Goal: Information Seeking & Learning: Learn about a topic

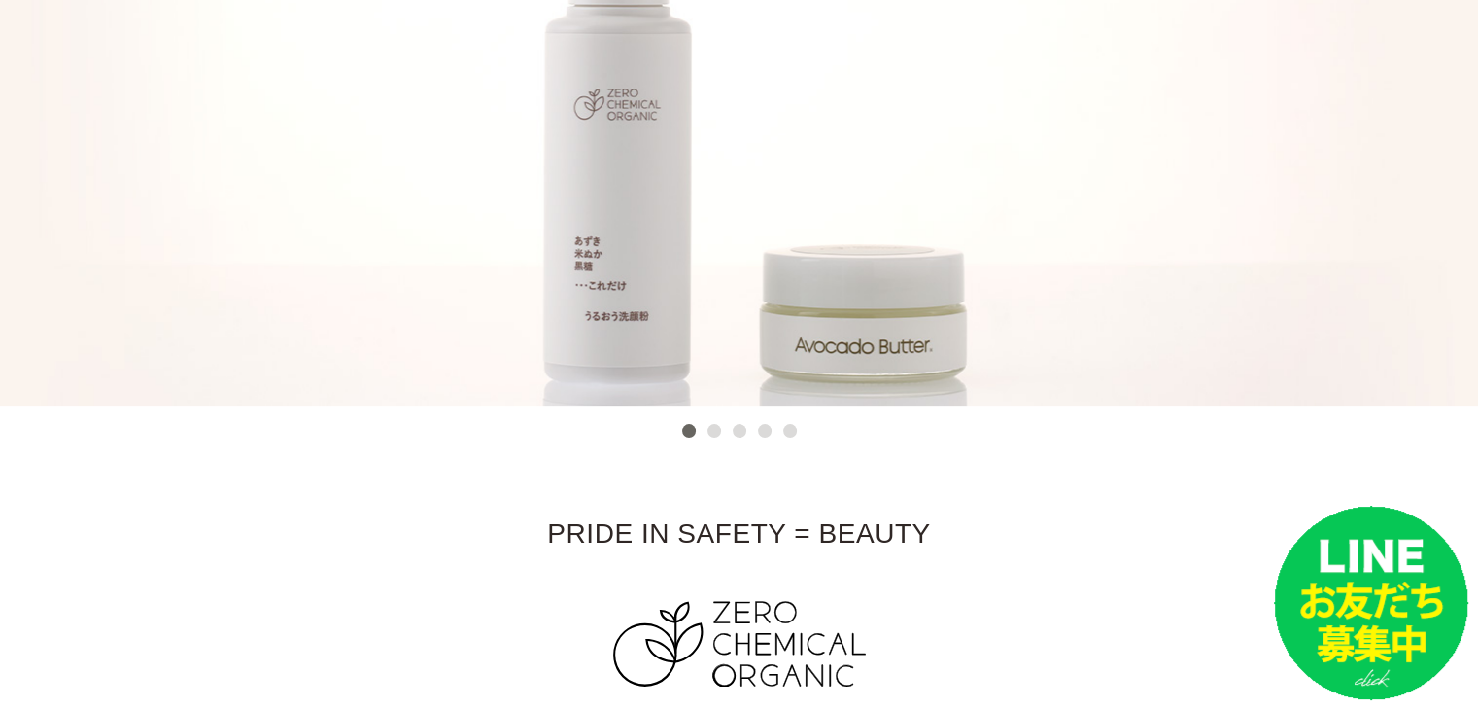
scroll to position [354, 0]
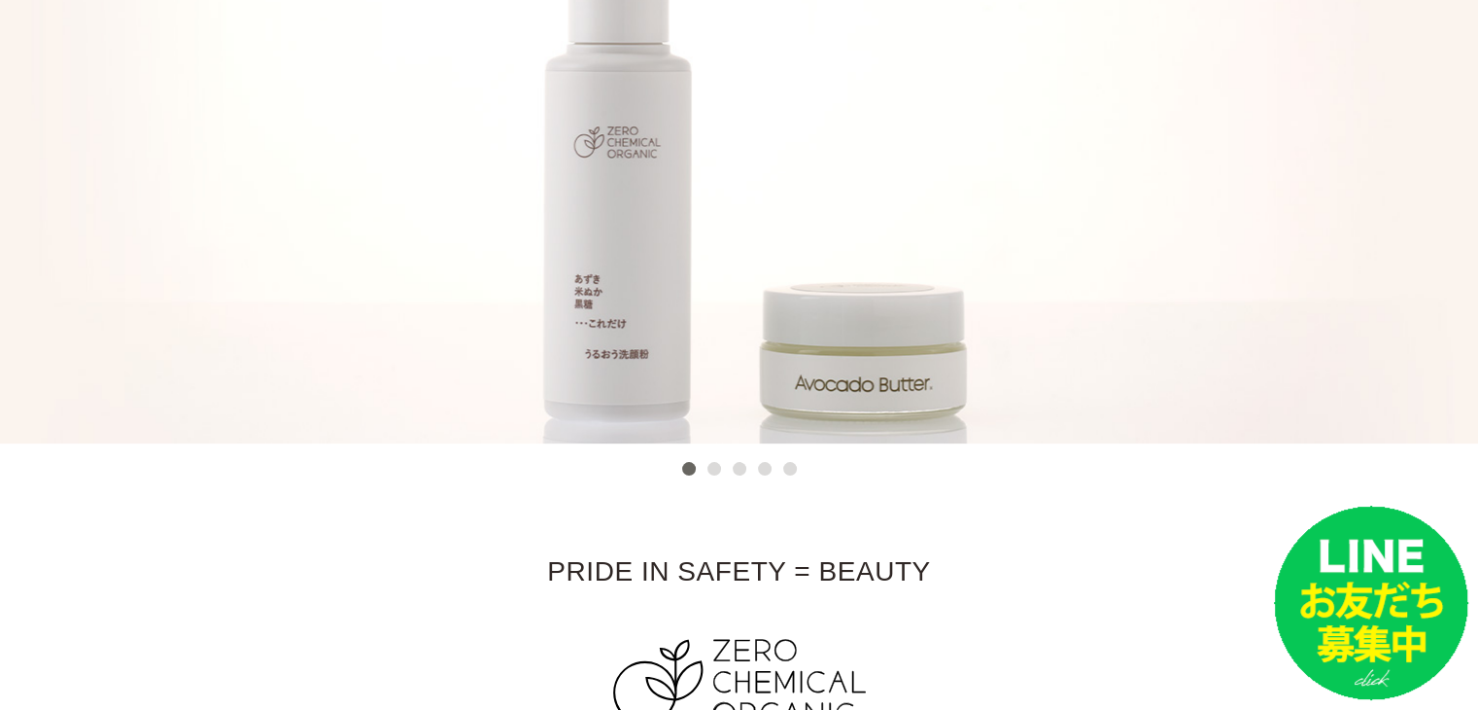
click at [715, 464] on button "2" at bounding box center [715, 469] width 14 height 14
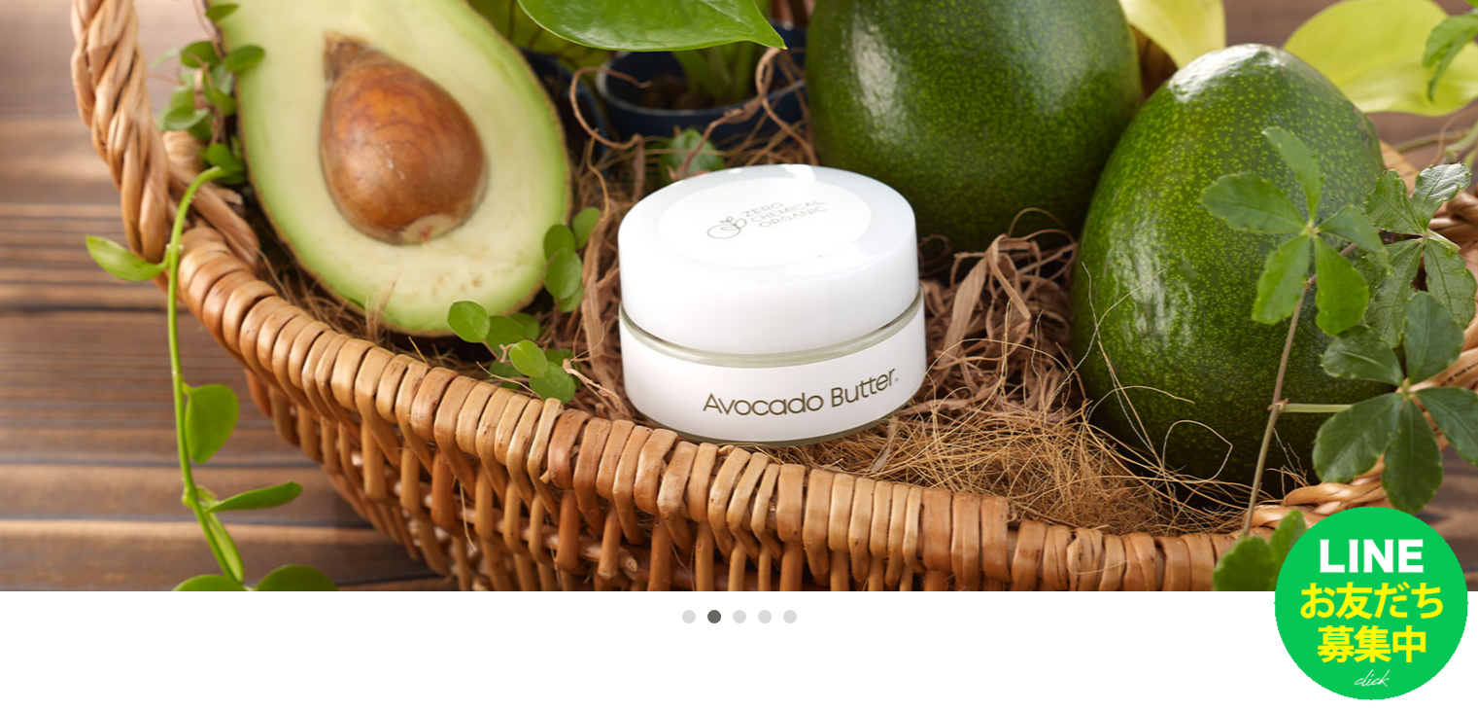
scroll to position [282, 0]
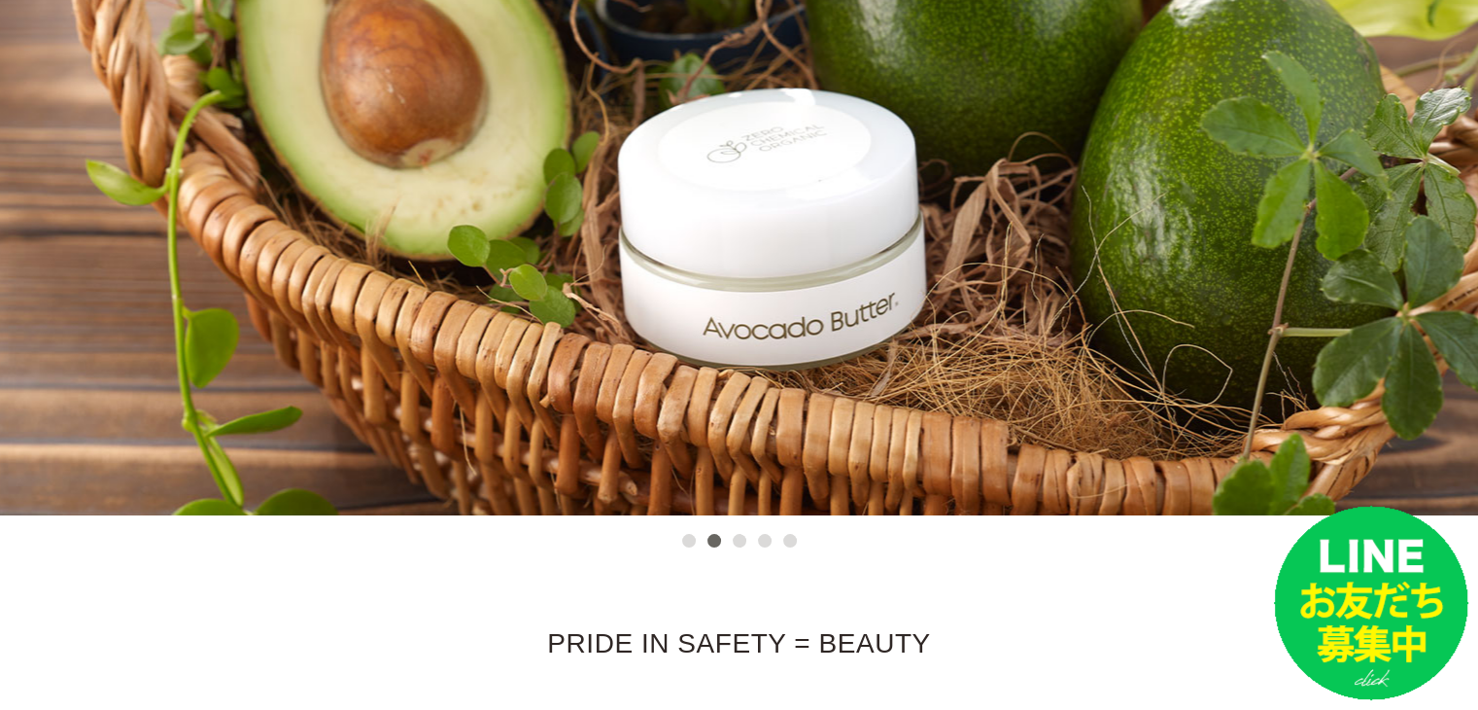
click at [731, 541] on ul "1 2 3 4 5" at bounding box center [740, 534] width 126 height 35
click at [740, 541] on button "3" at bounding box center [740, 541] width 14 height 14
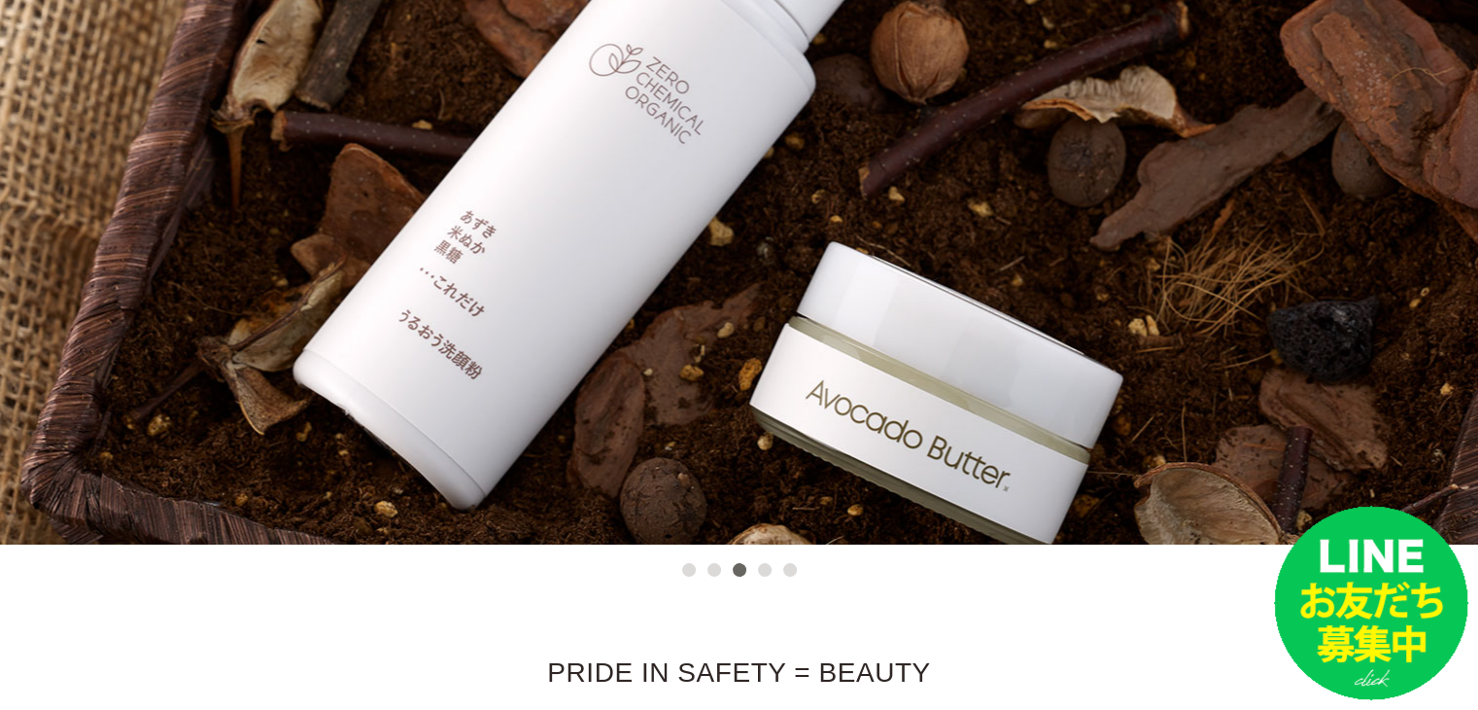
scroll to position [274, 0]
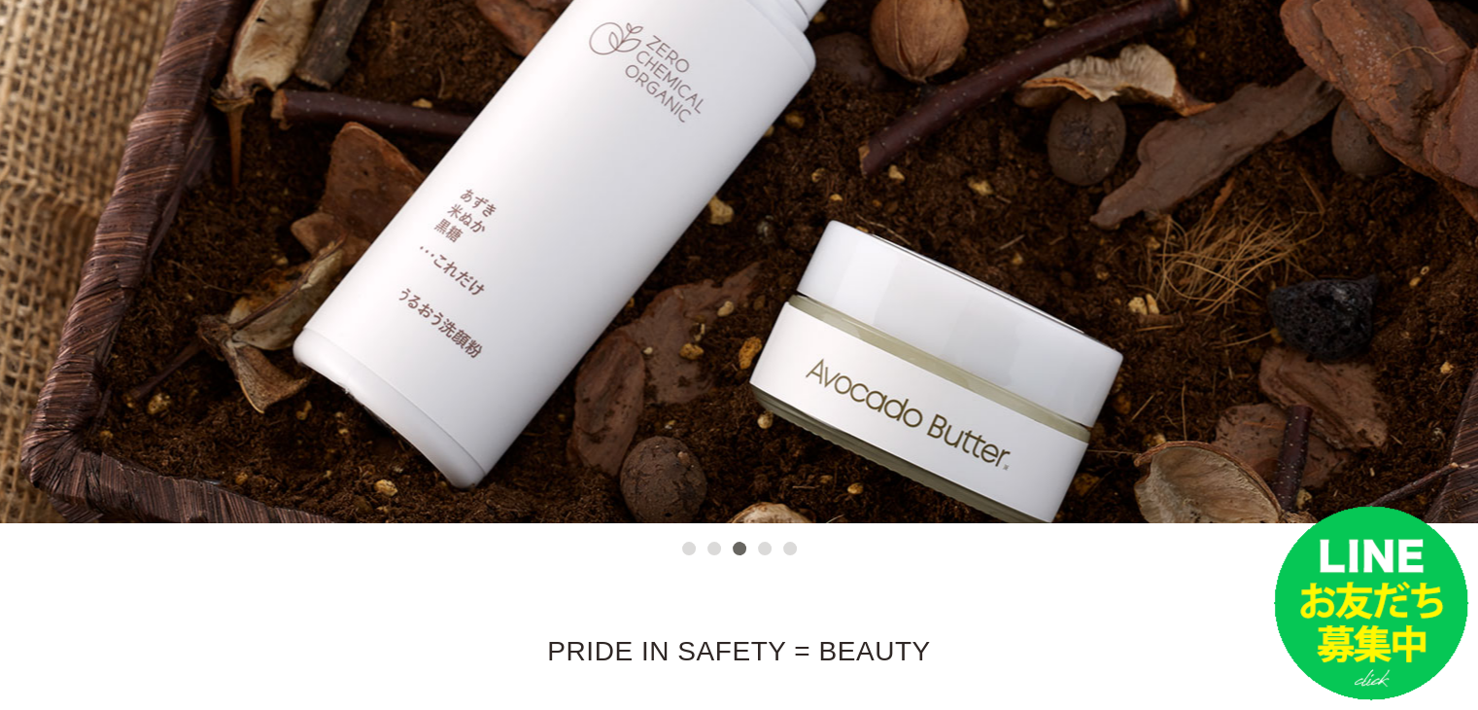
click at [765, 549] on button "4" at bounding box center [765, 548] width 14 height 14
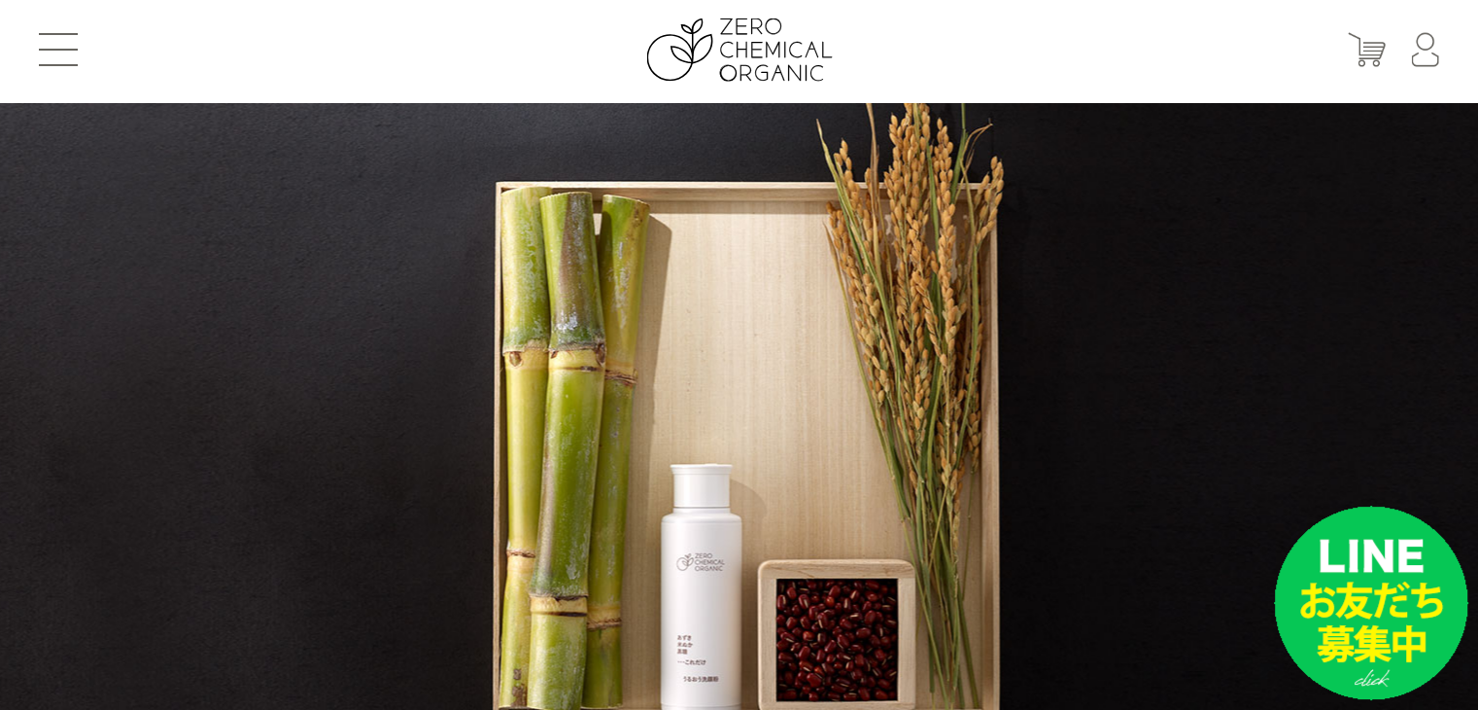
scroll to position [209, 0]
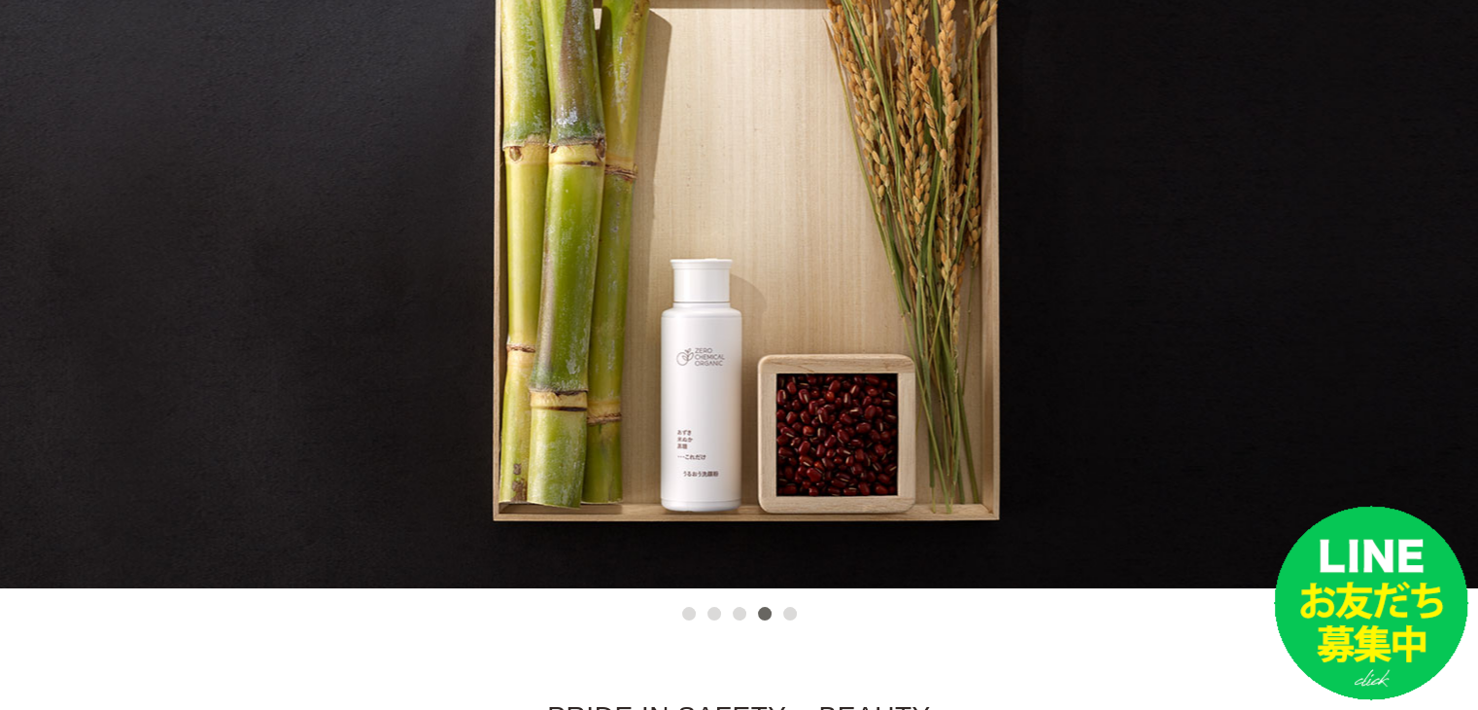
click at [789, 620] on button "5" at bounding box center [790, 614] width 14 height 14
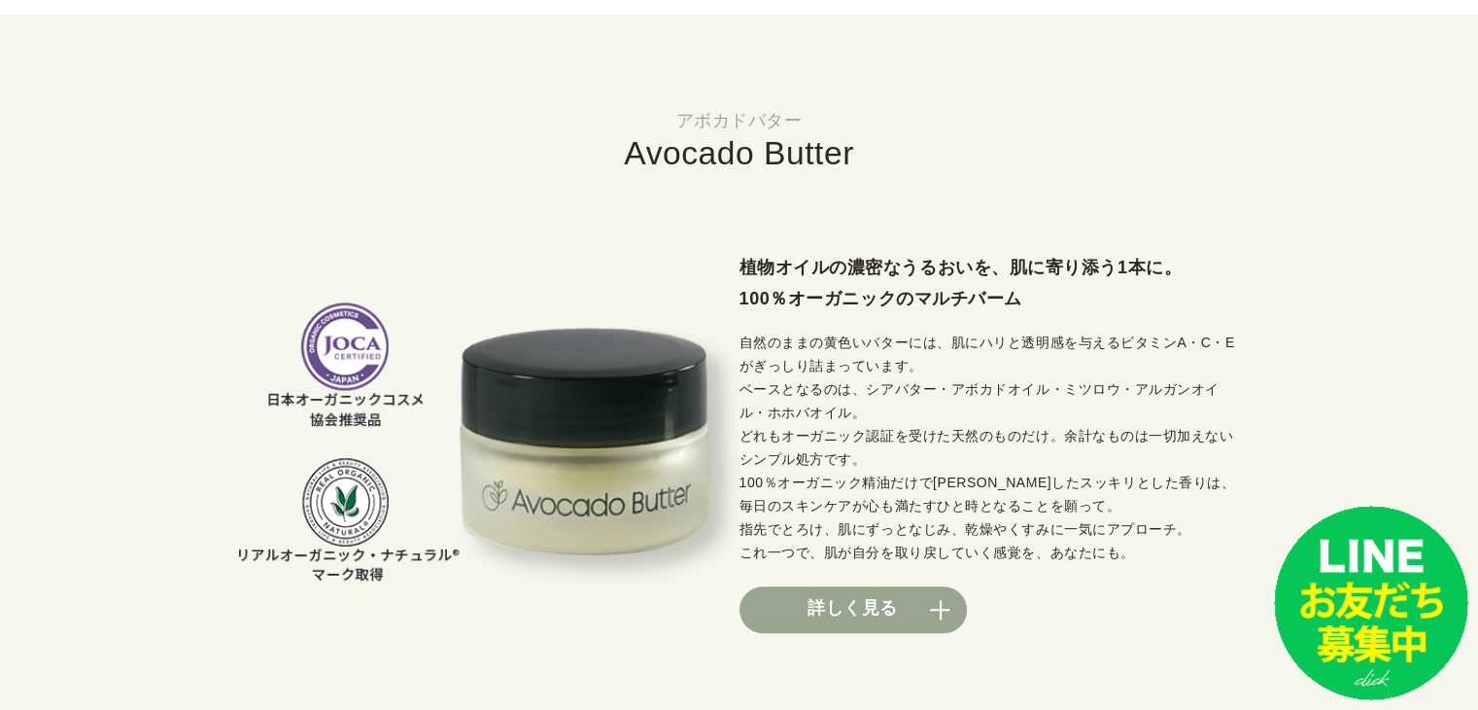
scroll to position [1297, 0]
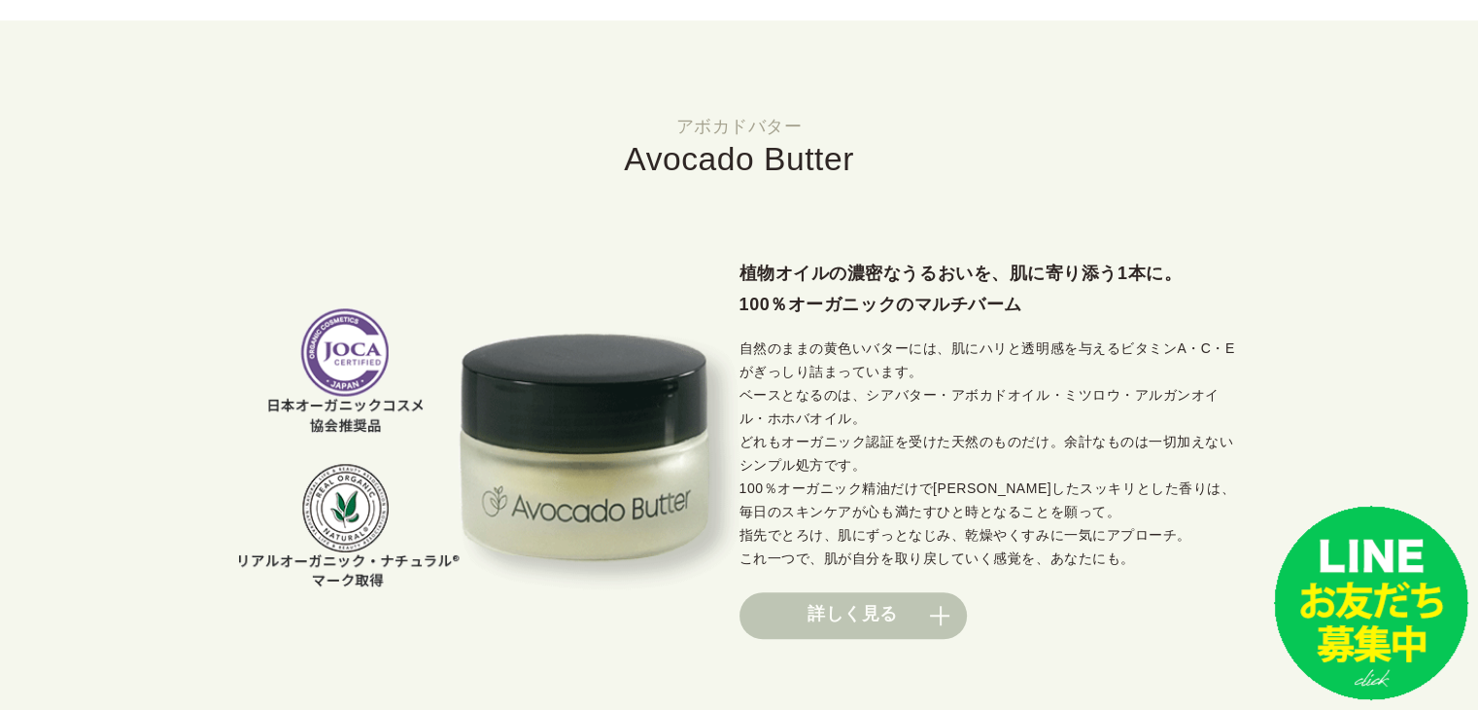
click at [944, 592] on link "詳しく見る" at bounding box center [853, 615] width 227 height 47
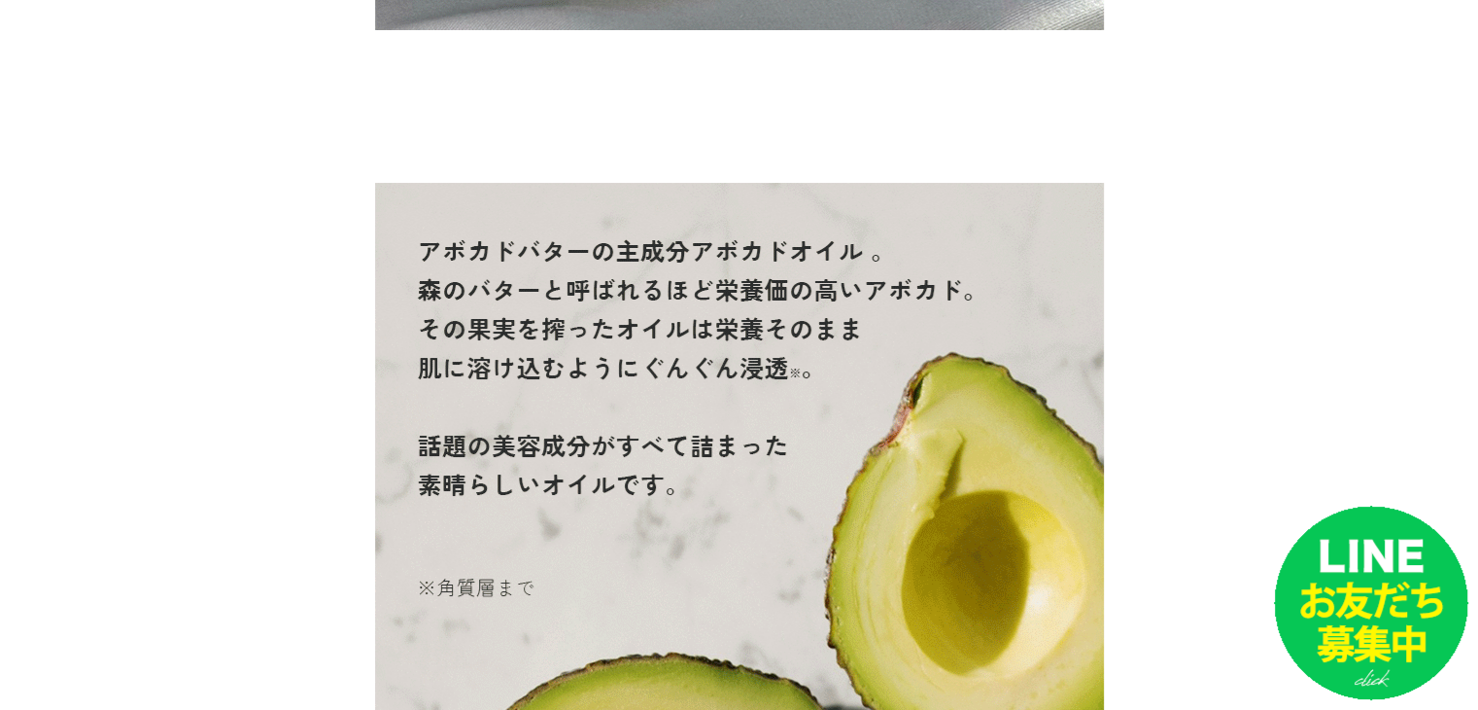
scroll to position [14466, 0]
